Goal: Task Accomplishment & Management: Manage account settings

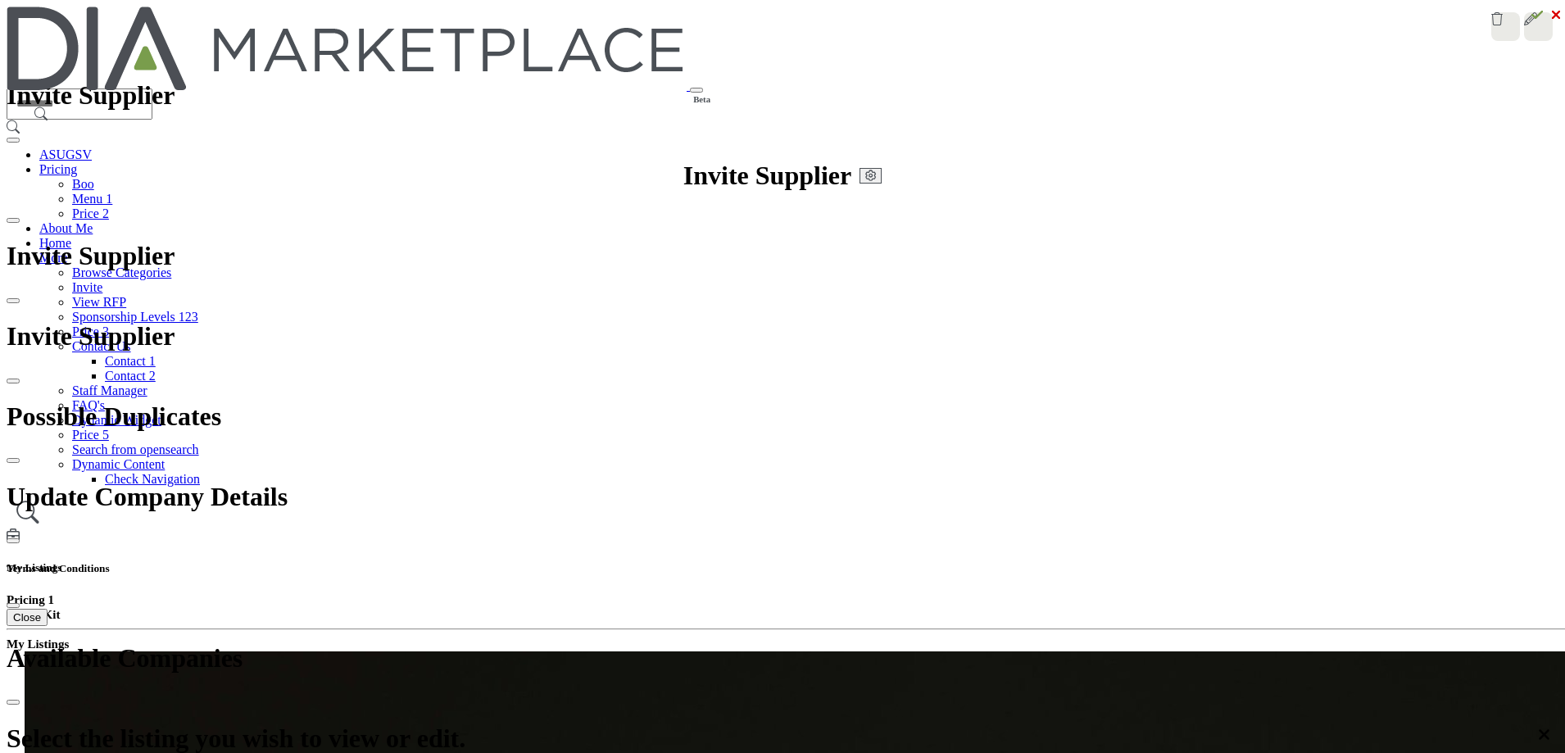
click at [0, 0] on div at bounding box center [0, 0] width 0 height 0
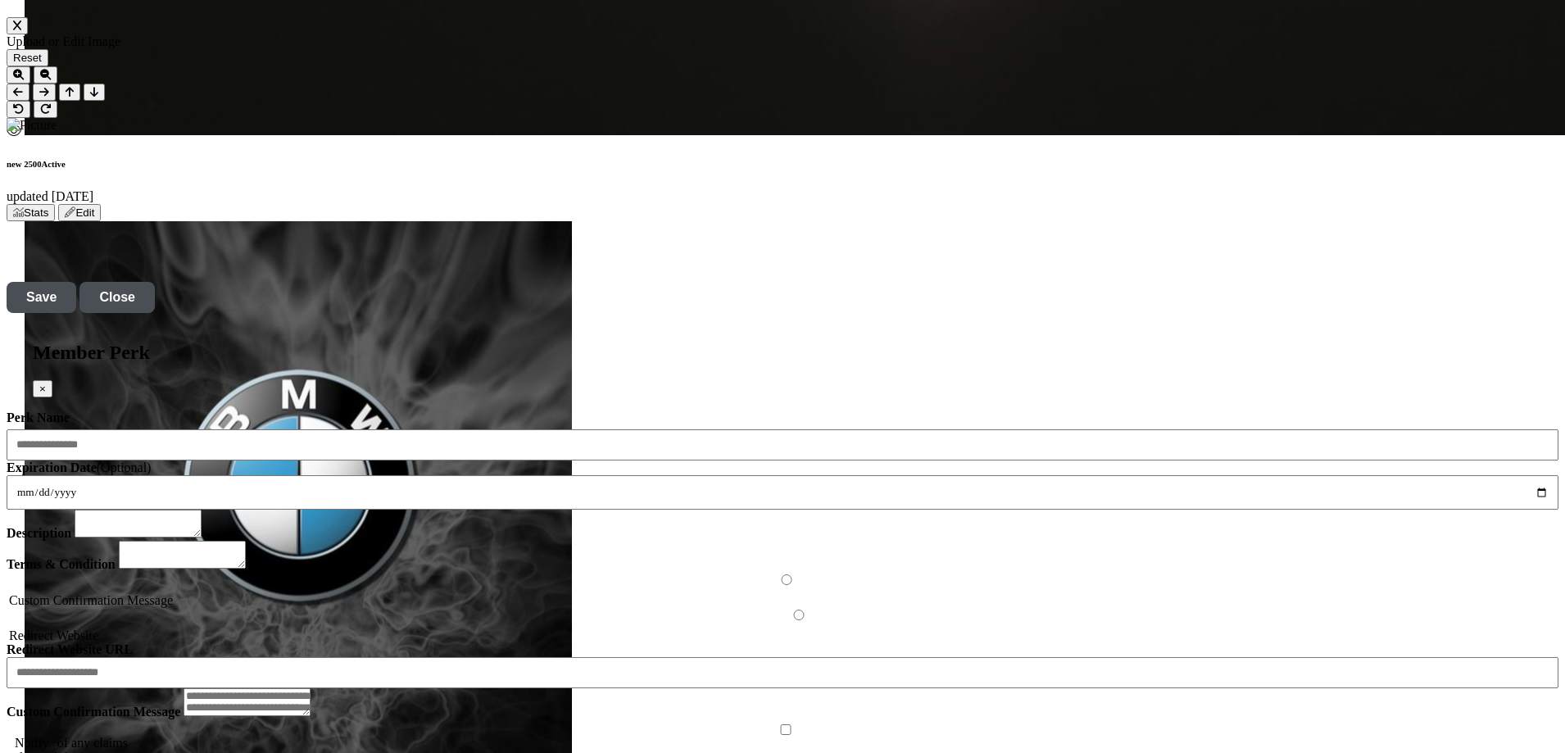
scroll to position [2541, 0]
